Goal: Task Accomplishment & Management: Complete application form

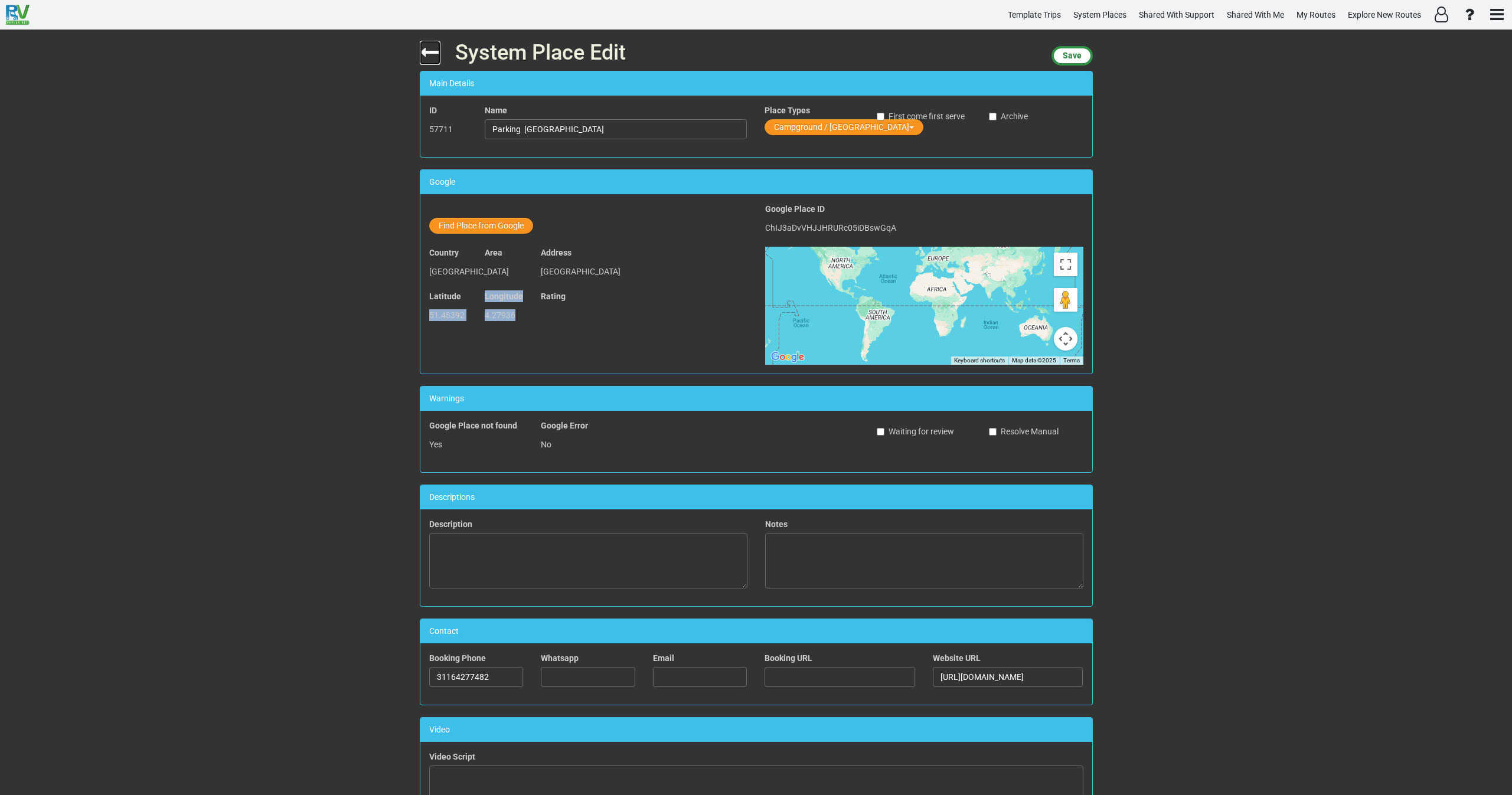
click at [421, 54] on icon at bounding box center [430, 52] width 21 height 21
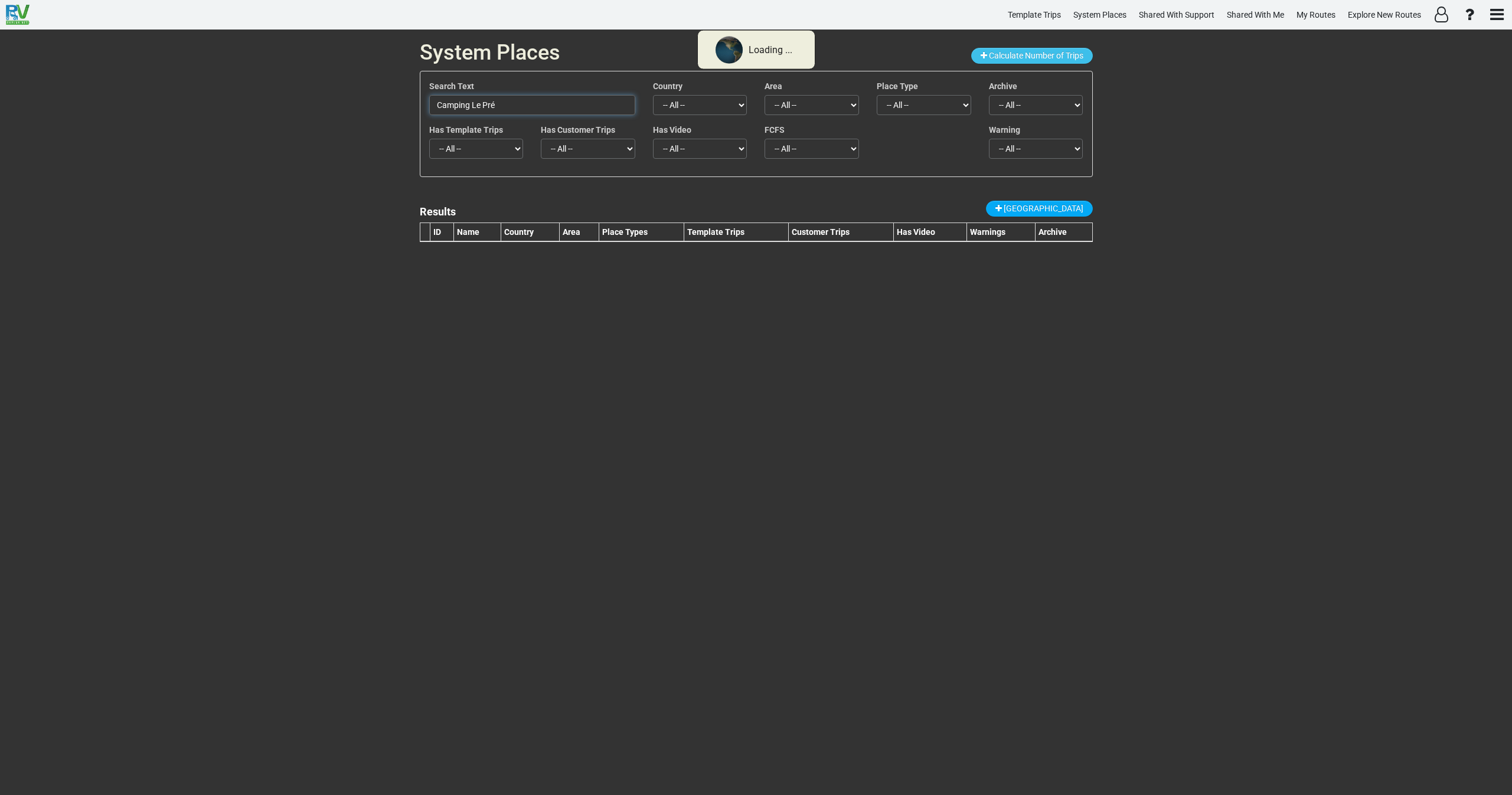
drag, startPoint x: 514, startPoint y: 105, endPoint x: 399, endPoint y: 105, distance: 115.0
click at [399, 101] on div "System Places Calculate Number of Trips Search Text Camping Le Pré Country -- A…" at bounding box center [756, 412] width 1512 height 766
paste input "sa di Giulietta"
type input "Casa di Giulietta"
click at [1059, 214] on link "[GEOGRAPHIC_DATA]" at bounding box center [1039, 208] width 107 height 16
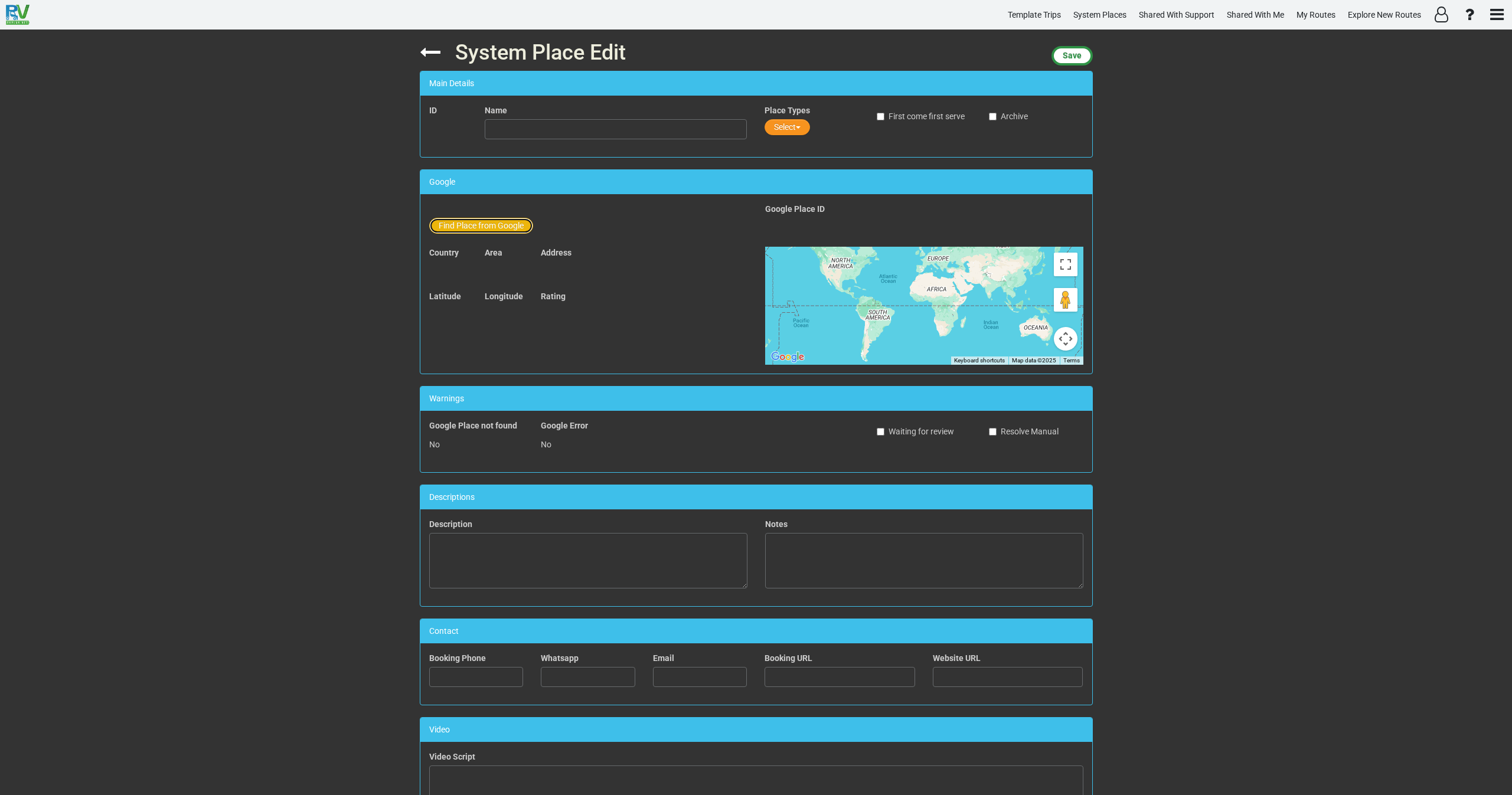
click at [498, 225] on button "Find Place from Google" at bounding box center [482, 225] width 104 height 16
click at [532, 231] on input "text" at bounding box center [617, 227] width 262 height 20
paste input "Casa di Giulietta"
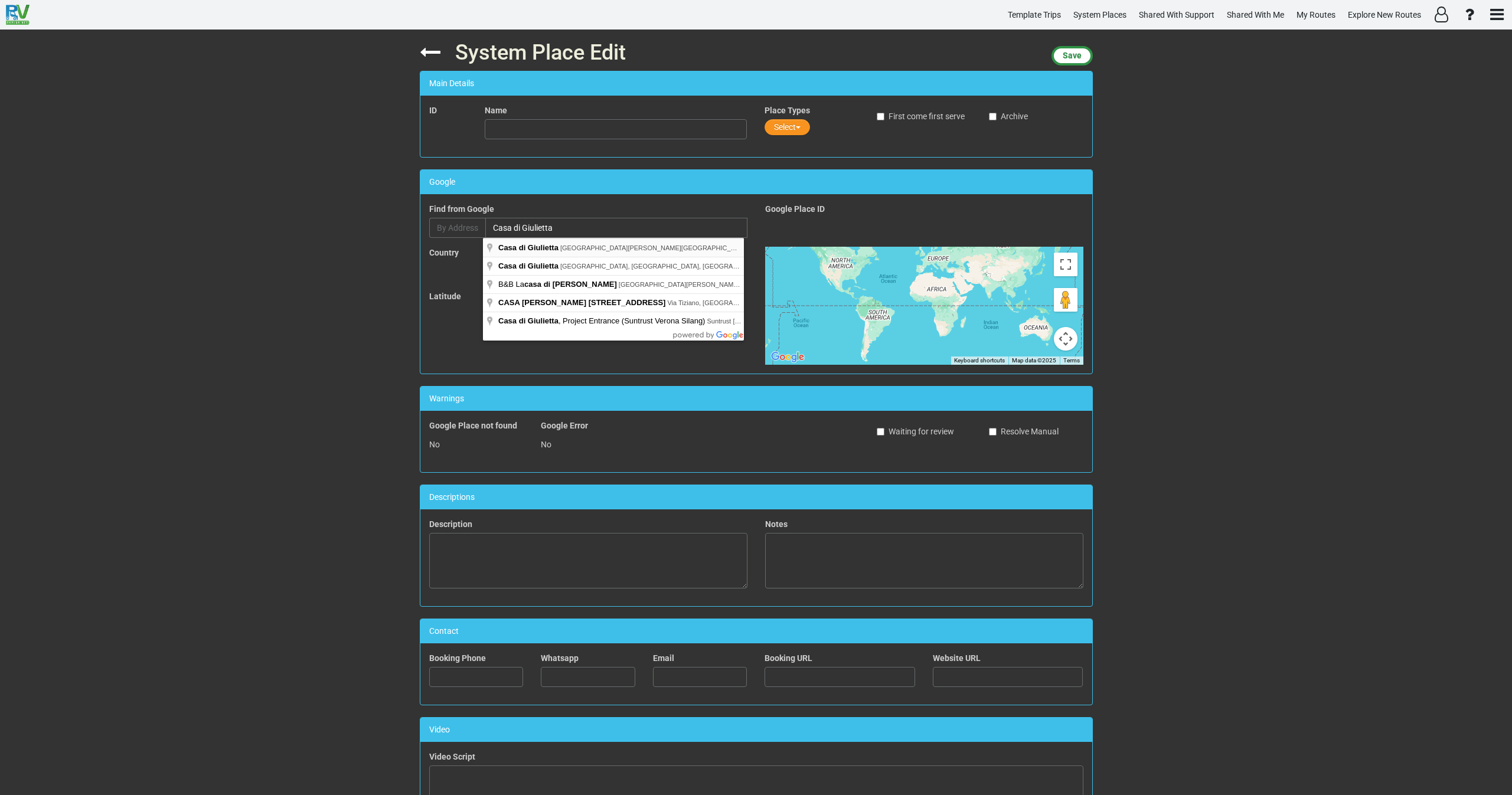
type input "[GEOGRAPHIC_DATA], [GEOGRAPHIC_DATA][PERSON_NAME][GEOGRAPHIC_DATA], [GEOGRAPHIC…"
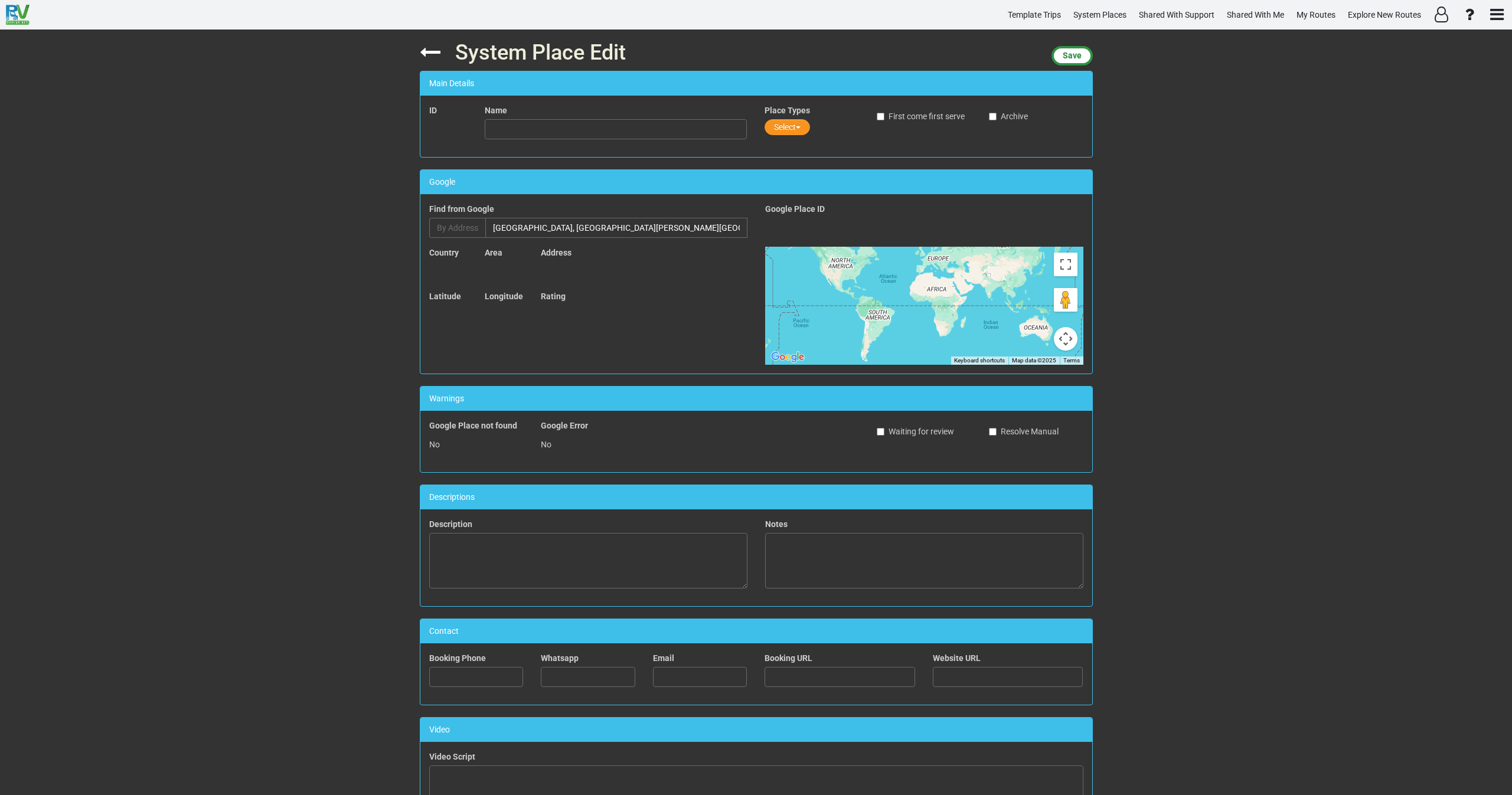
type input "Casa di Giulietta"
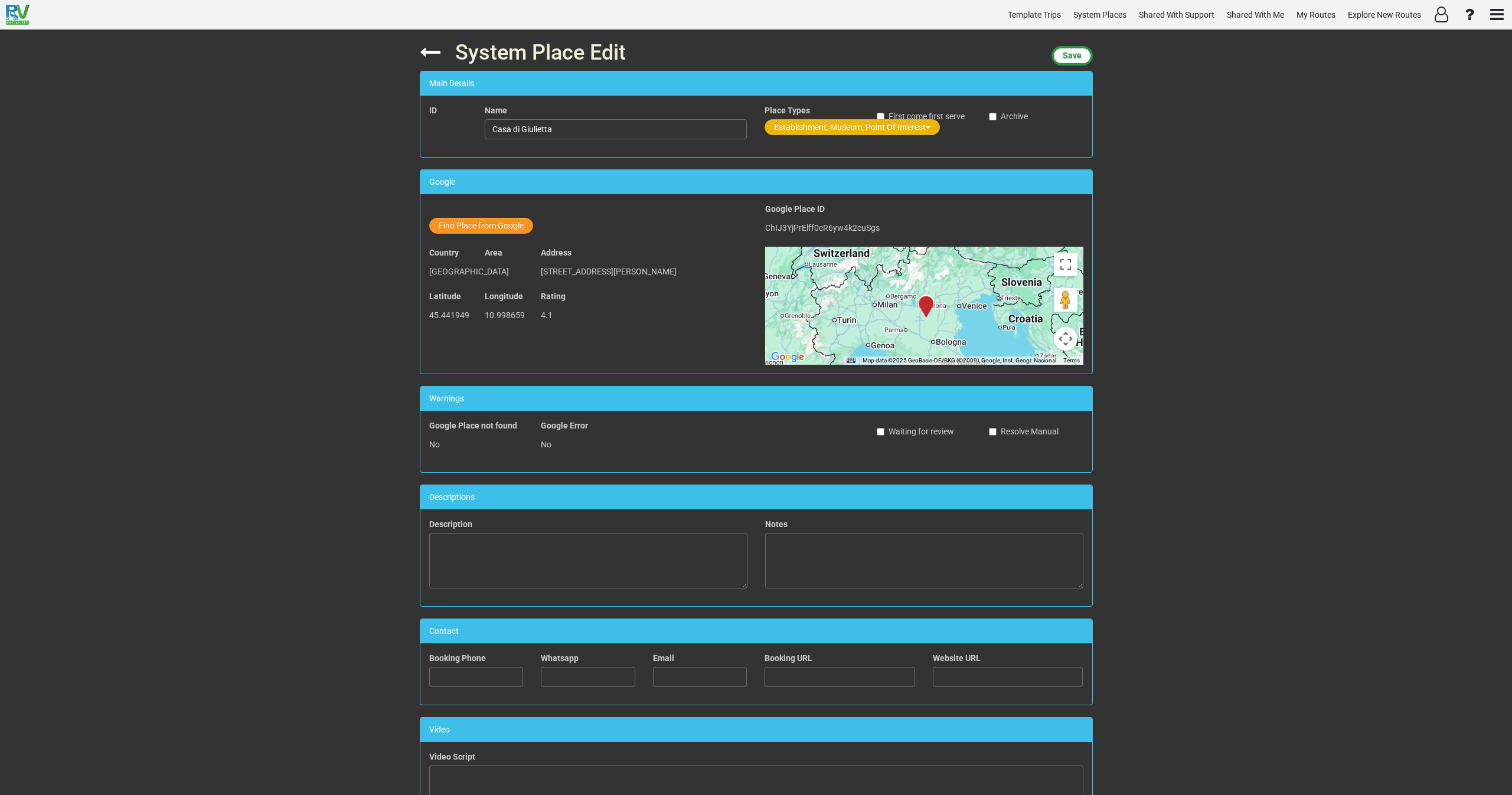
click at [789, 129] on button "Establishment, Museum, Point Of Interest" at bounding box center [852, 127] width 175 height 16
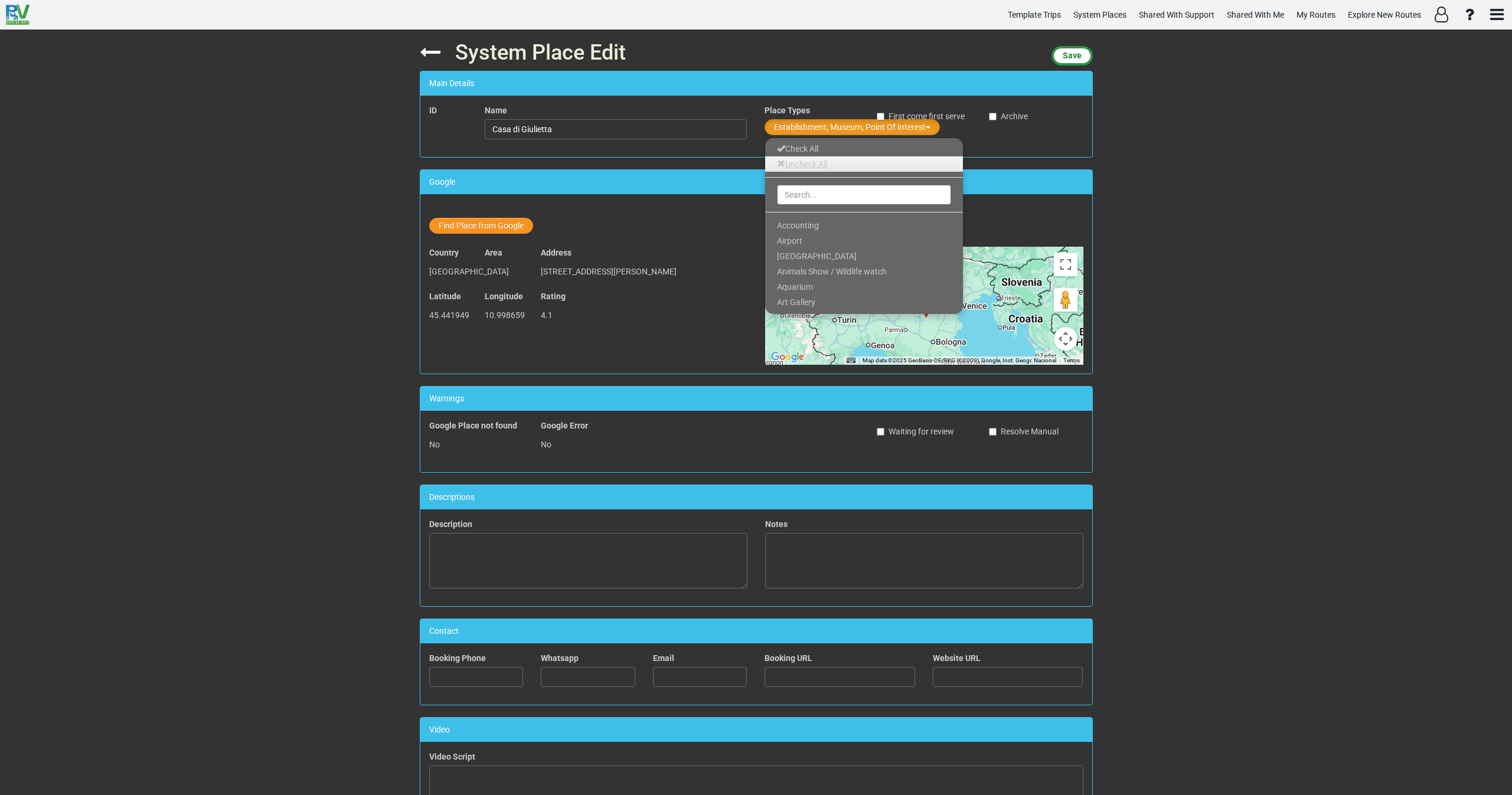
click at [789, 164] on link "Uncheck All" at bounding box center [864, 164] width 198 height 15
click at [795, 206] on div at bounding box center [864, 194] width 198 height 23
click at [795, 199] on input "text" at bounding box center [864, 194] width 174 height 20
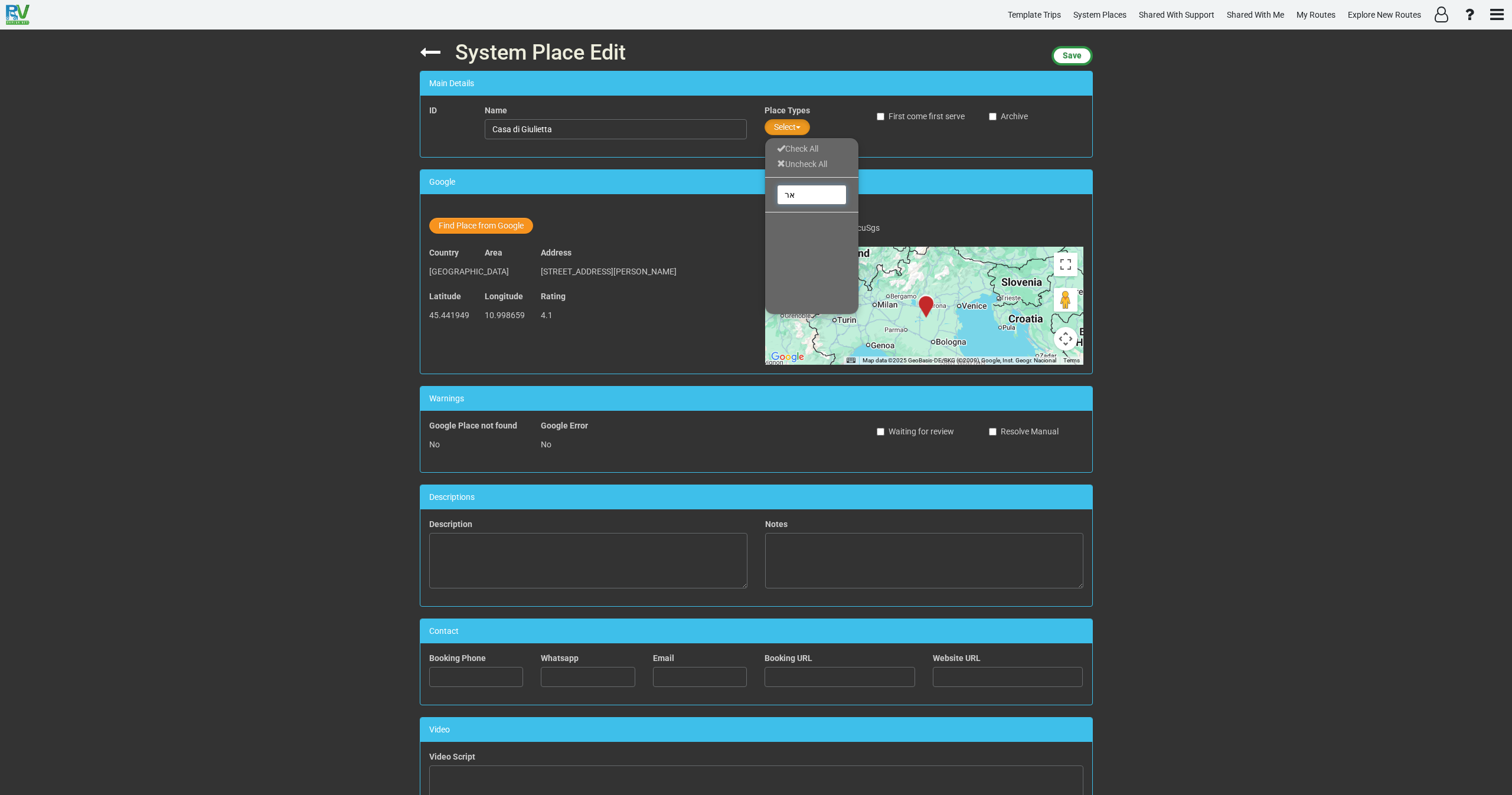
type input "א"
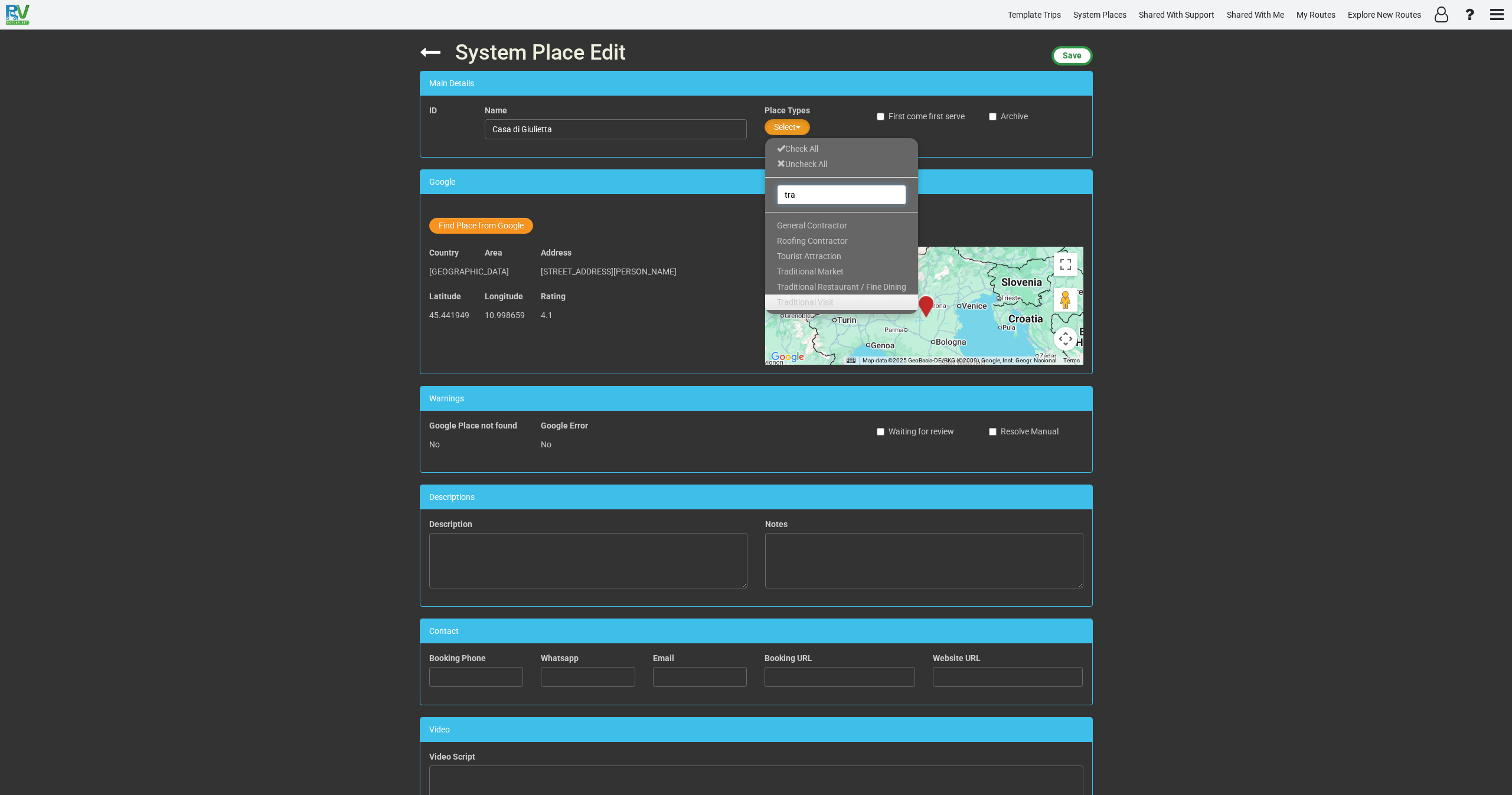
type input "tra"
click at [821, 297] on span "Traditional Visit" at bounding box center [805, 302] width 57 height 10
click at [1067, 58] on span "Save" at bounding box center [1073, 55] width 19 height 10
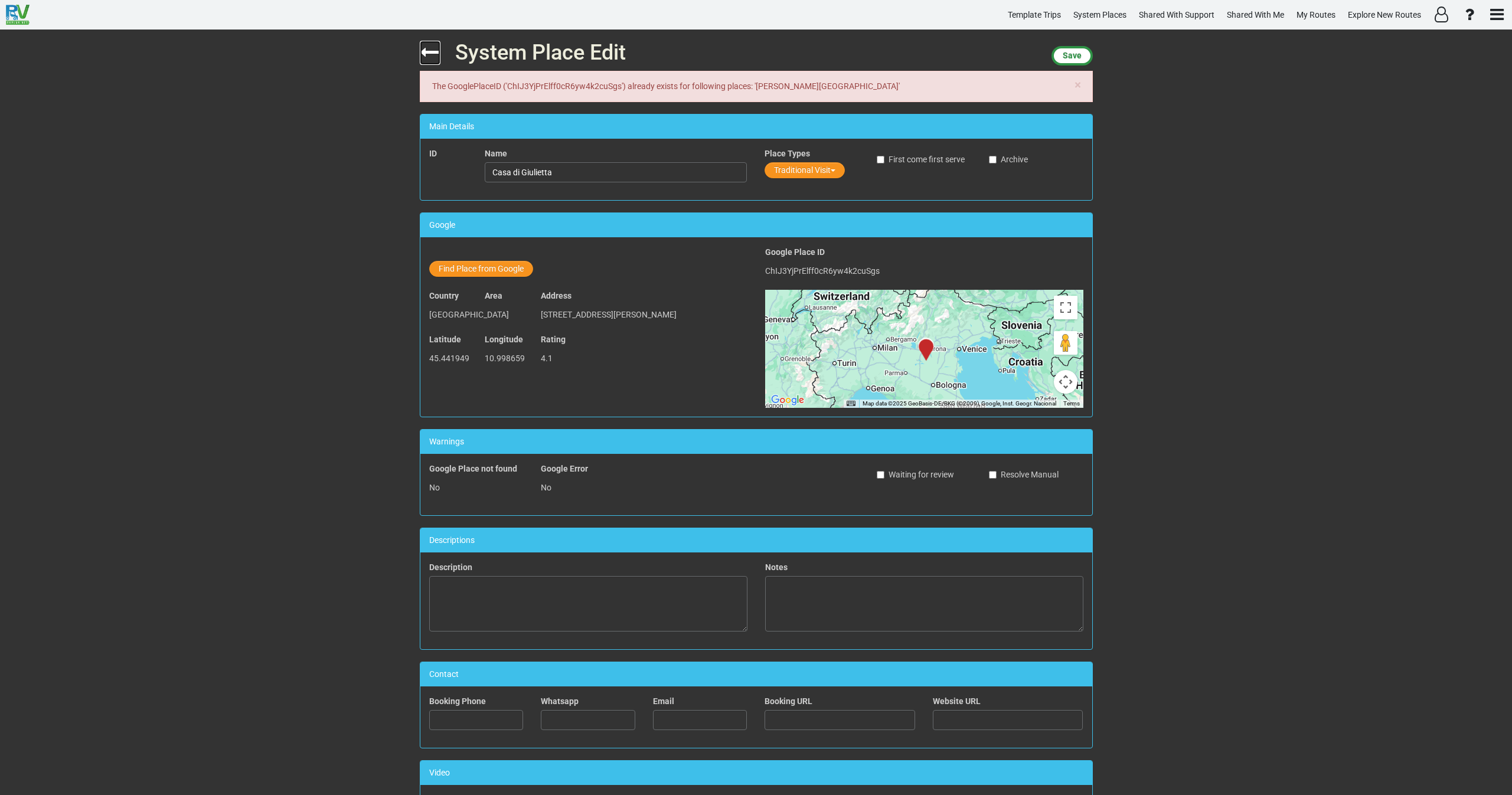
click at [430, 51] on icon at bounding box center [430, 52] width 21 height 21
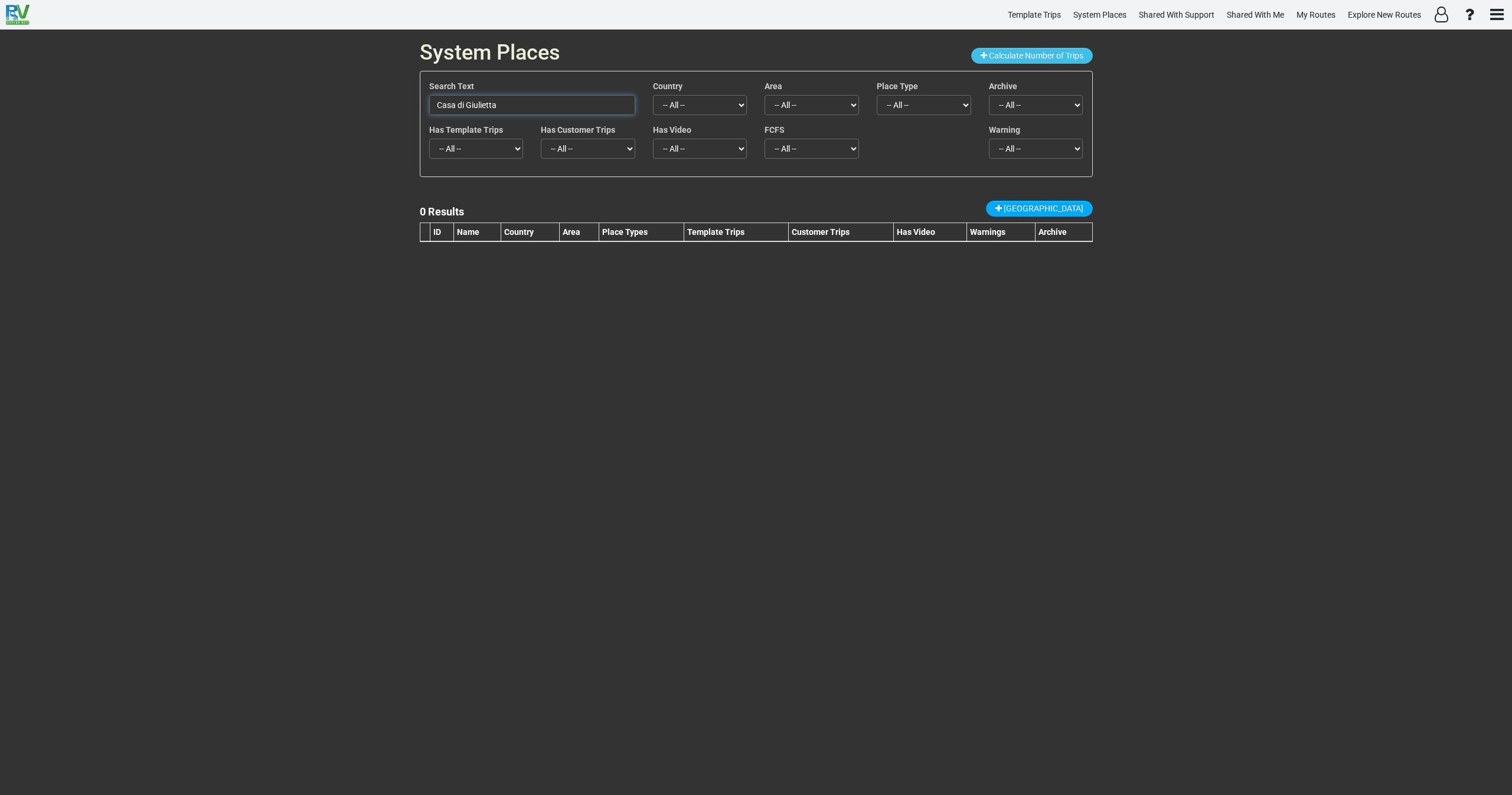
drag, startPoint x: 512, startPoint y: 103, endPoint x: 401, endPoint y: 111, distance: 111.3
click at [405, 112] on div "System Places Calculate Number of Trips Search Text Casa di Giulietta Country -…" at bounding box center [756, 412] width 1512 height 766
paste input "Botanical Garden of the [GEOGRAPHIC_DATA]"
type input "Botanical Garden of the [GEOGRAPHIC_DATA][PERSON_NAME]"
click at [1056, 210] on span "[GEOGRAPHIC_DATA]" at bounding box center [1043, 208] width 79 height 10
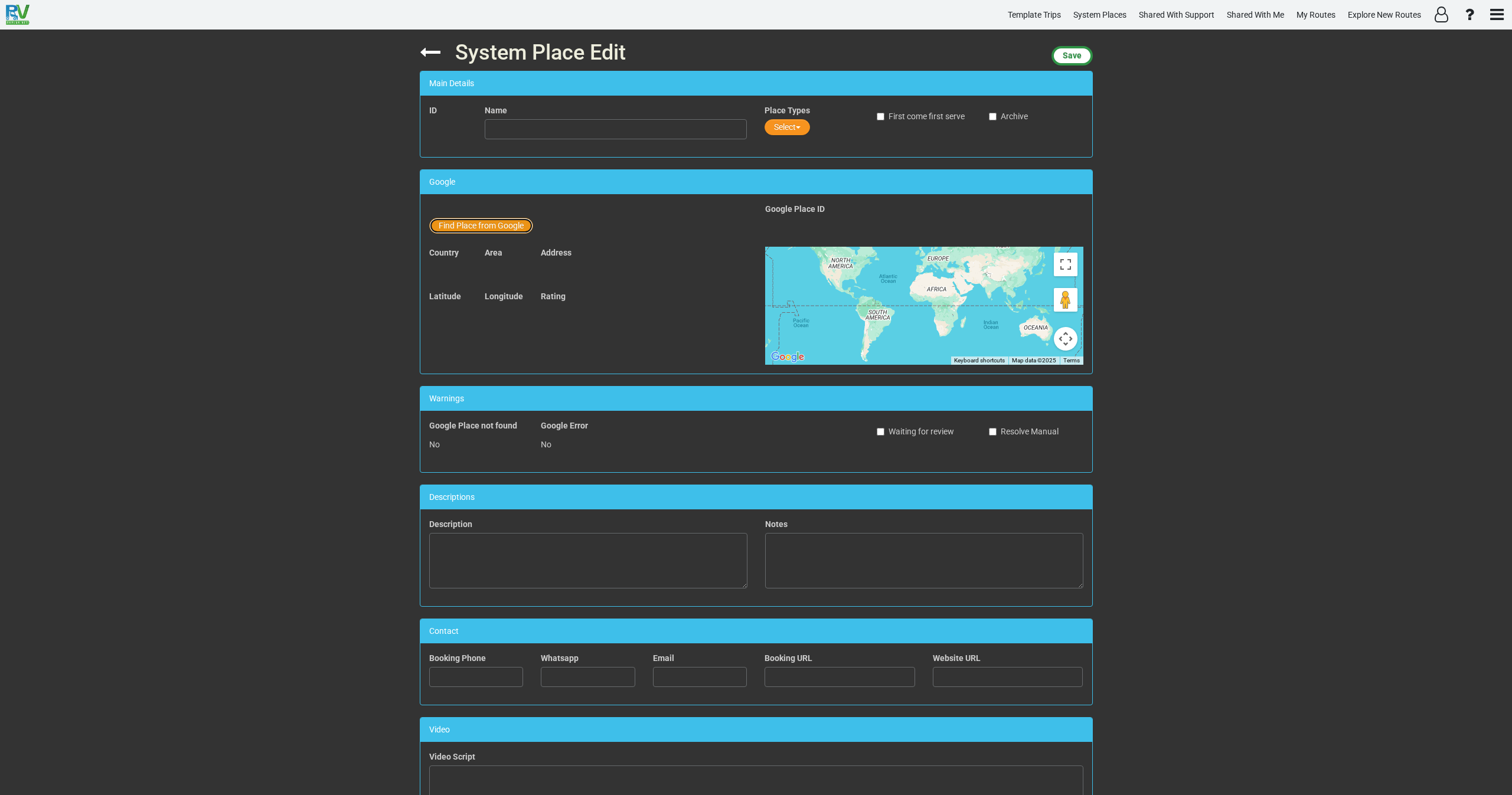
drag, startPoint x: 481, startPoint y: 227, endPoint x: 517, endPoint y: 225, distance: 36.1
click at [486, 227] on button "Find Place from Google" at bounding box center [482, 225] width 104 height 16
click at [532, 225] on input "text" at bounding box center [617, 227] width 262 height 20
paste input "Botanical Garden of the [GEOGRAPHIC_DATA][PERSON_NAME]"
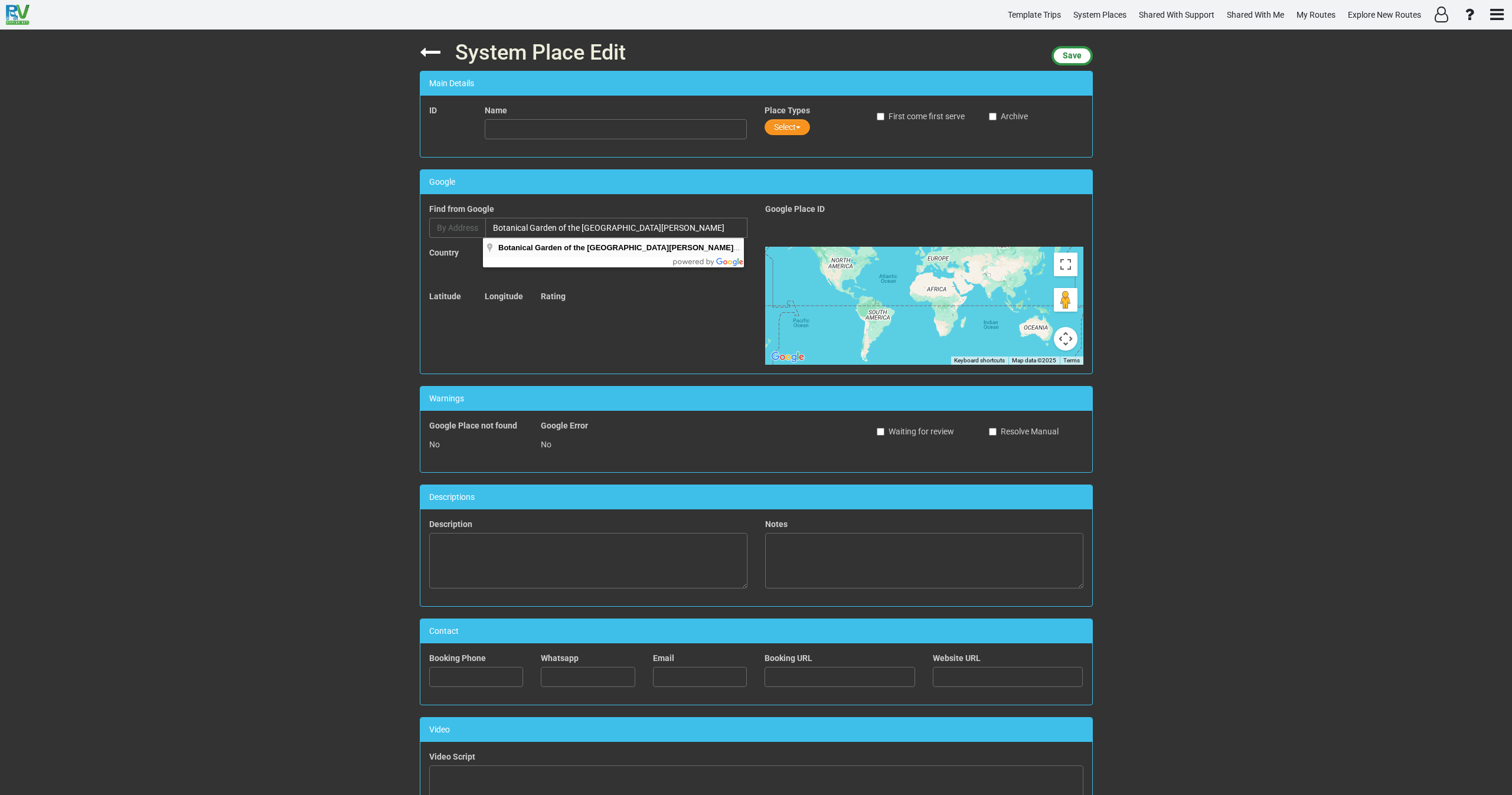
type input "Botanical Garden of the [GEOGRAPHIC_DATA][PERSON_NAME], [PERSON_NAME][GEOGRAPHI…"
type input "Botanical Garden of the [GEOGRAPHIC_DATA][PERSON_NAME]"
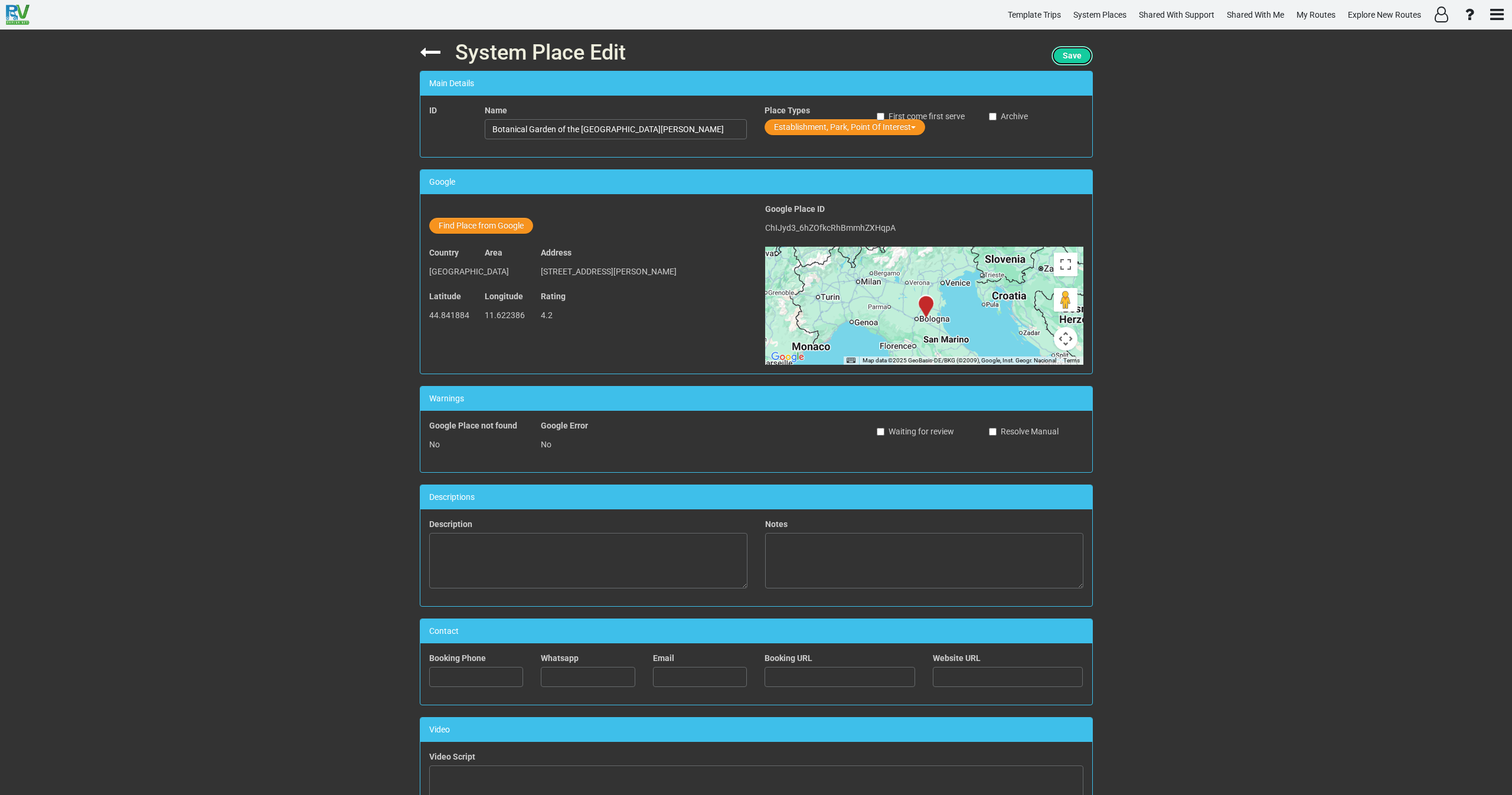
click at [1081, 57] on button "Save" at bounding box center [1072, 55] width 41 height 19
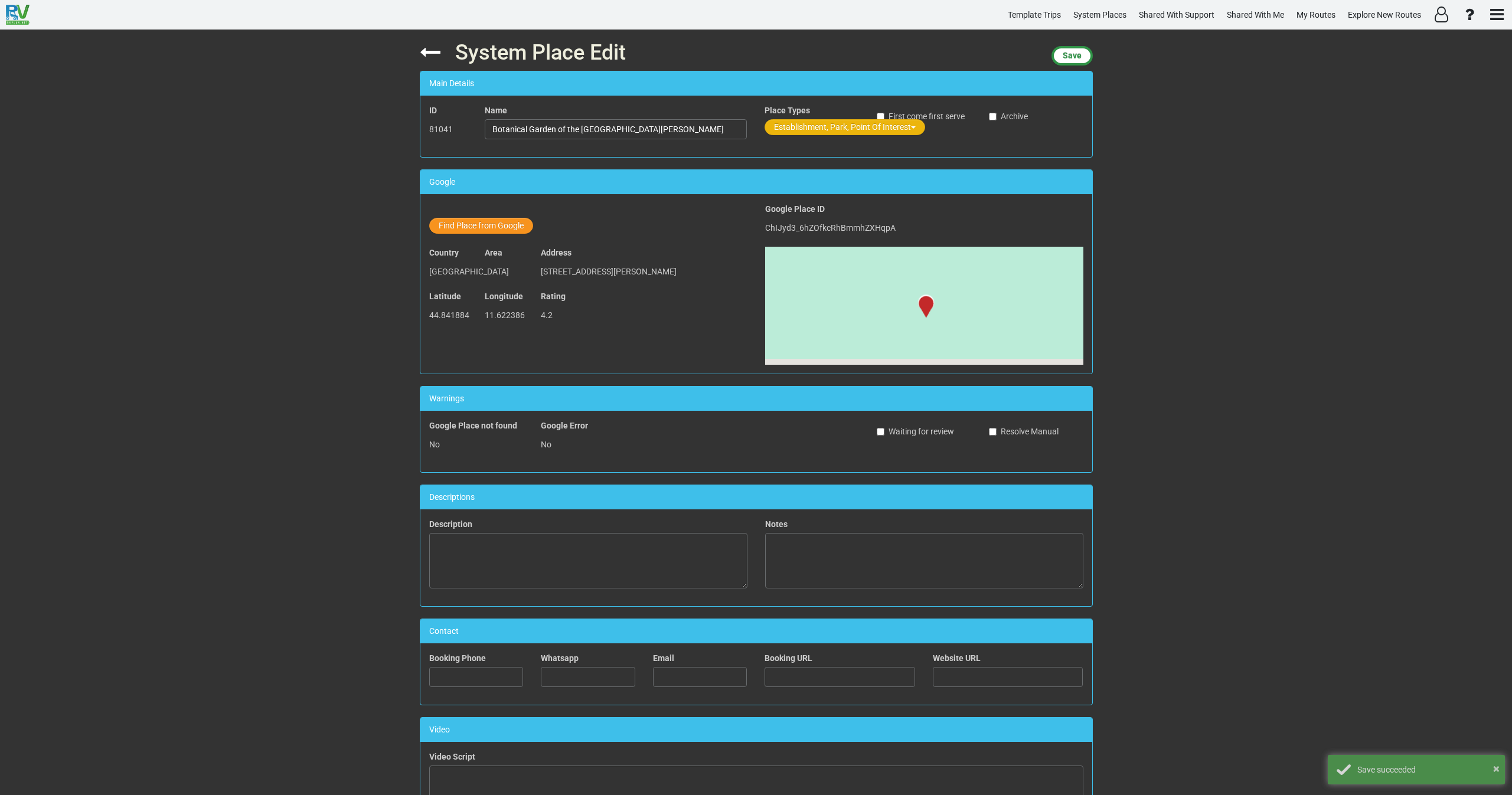
click at [822, 119] on button "Establishment, Park, Point Of Interest" at bounding box center [845, 127] width 160 height 16
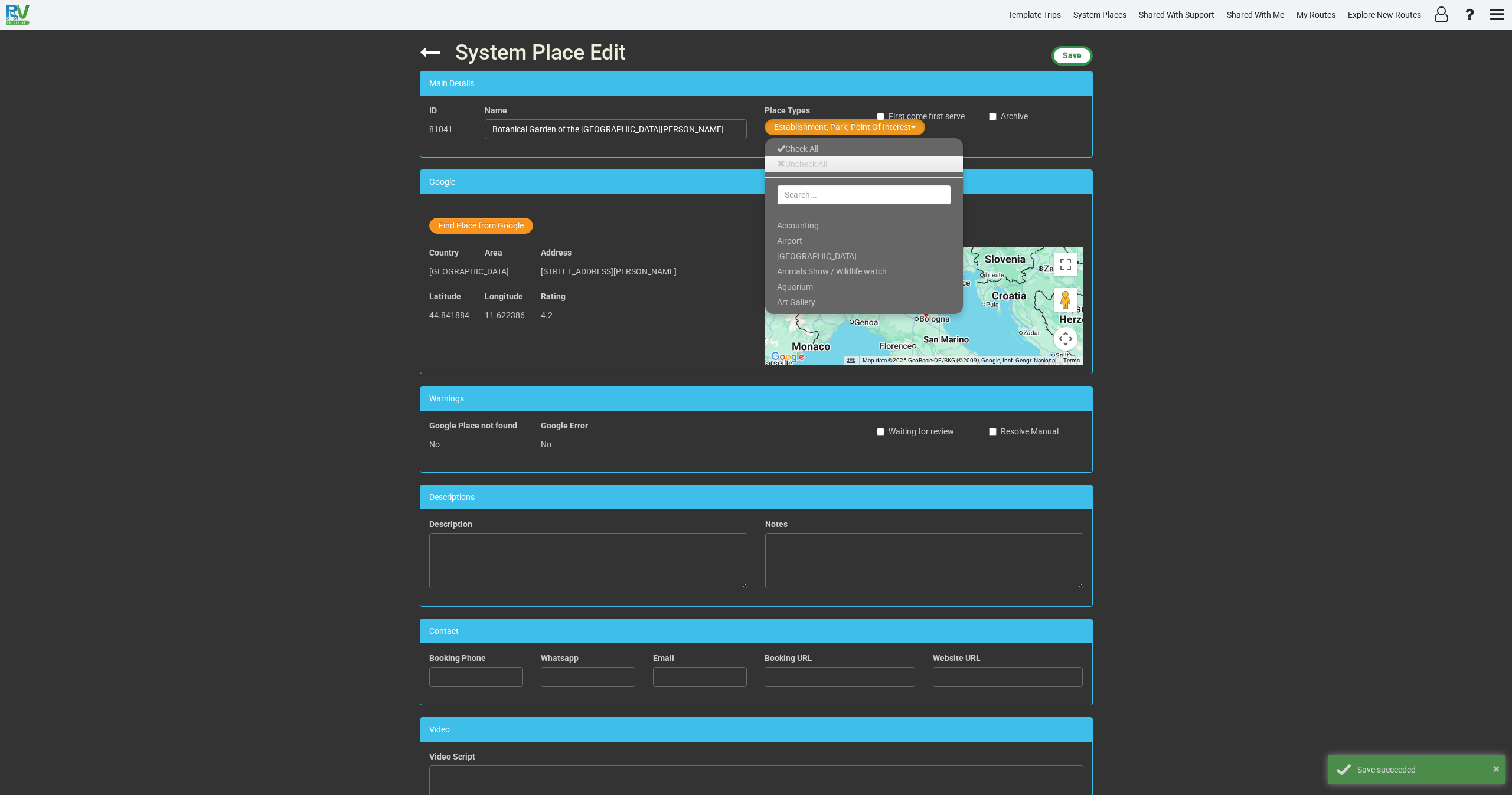
click at [806, 162] on link "Uncheck All" at bounding box center [864, 164] width 198 height 15
click at [799, 203] on input "text" at bounding box center [864, 194] width 174 height 20
type input "N"
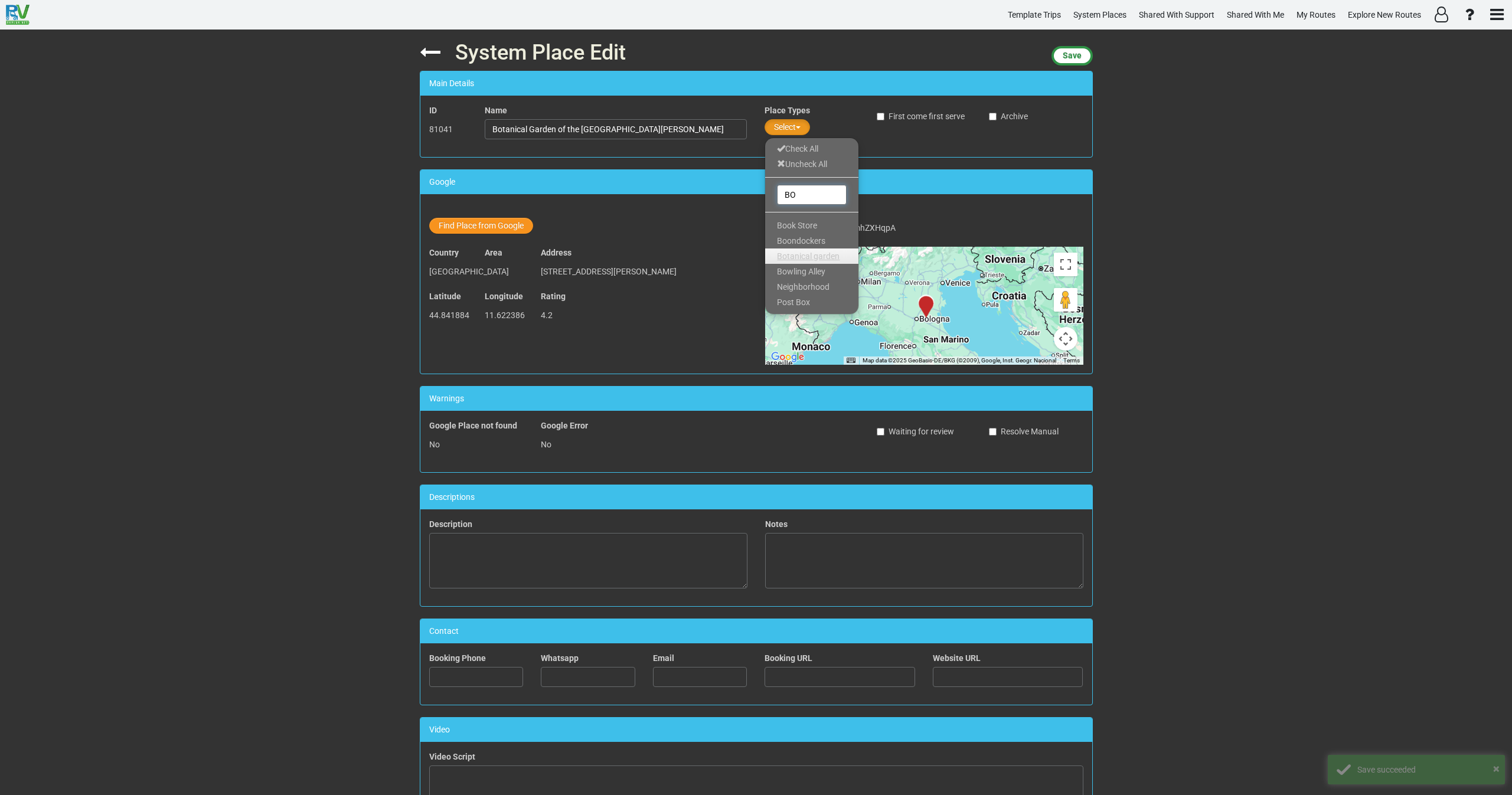
type input "BO"
click at [815, 257] on span "Botanical garden" at bounding box center [808, 256] width 62 height 10
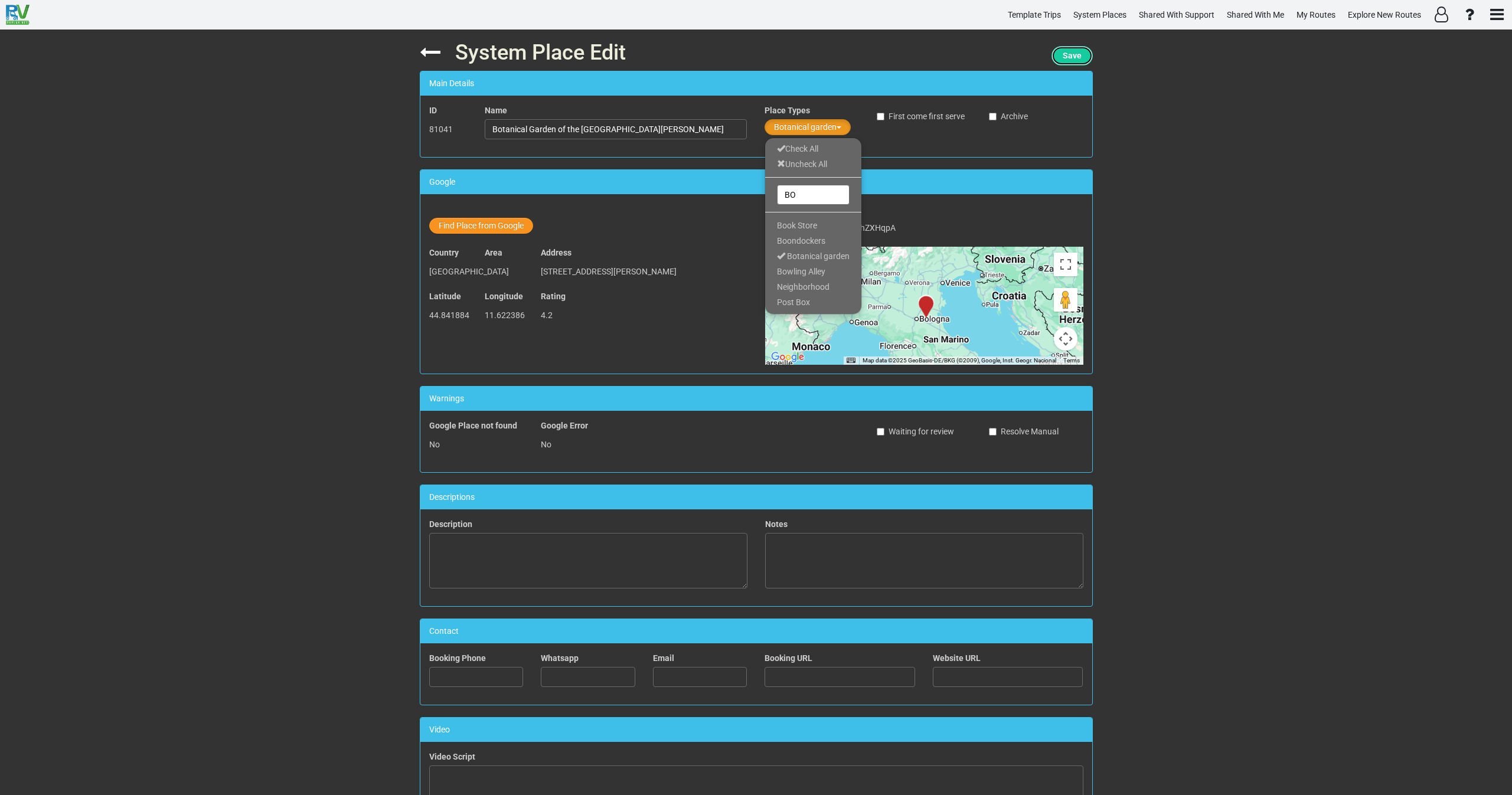
click at [1076, 53] on span "Save" at bounding box center [1073, 55] width 19 height 10
